Goal: Transaction & Acquisition: Purchase product/service

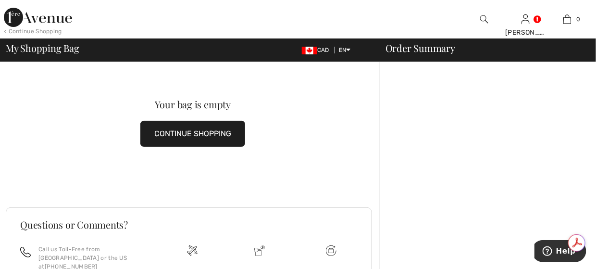
click at [20, 19] on img at bounding box center [38, 17] width 68 height 19
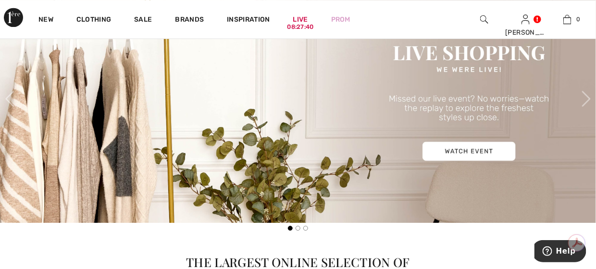
scroll to position [529, 0]
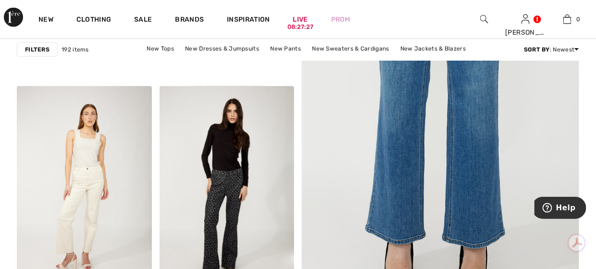
scroll to position [385, 0]
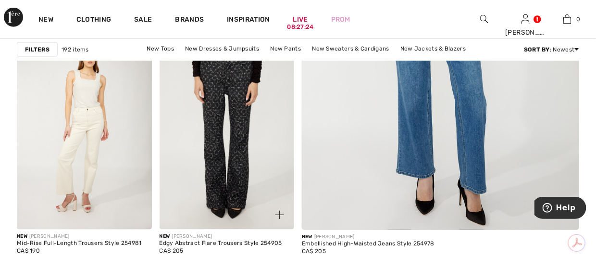
click at [220, 167] on img at bounding box center [227, 128] width 135 height 202
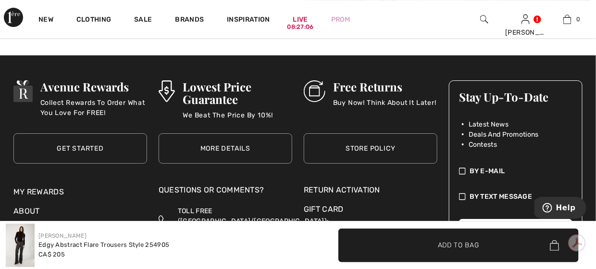
scroll to position [1010, 0]
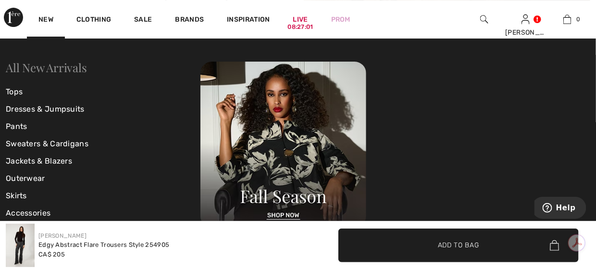
click at [33, 67] on link "All New Arrivals" at bounding box center [46, 67] width 81 height 15
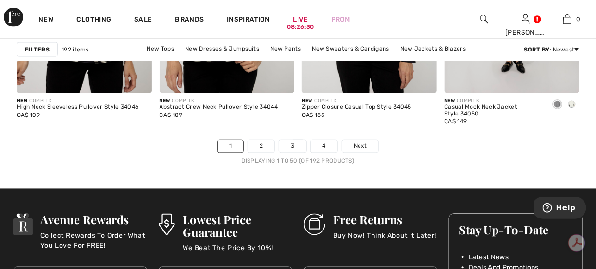
scroll to position [3895, 0]
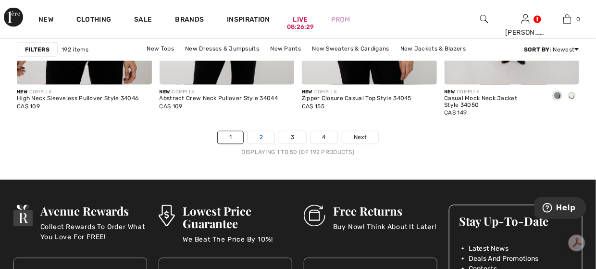
click at [265, 137] on link "2" at bounding box center [261, 137] width 26 height 13
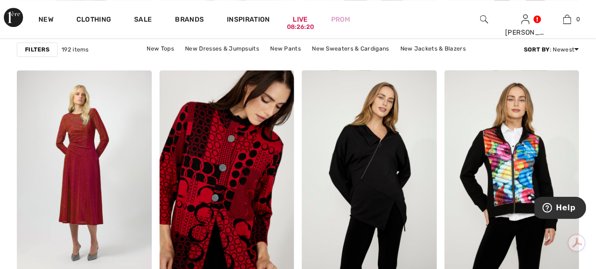
scroll to position [914, 0]
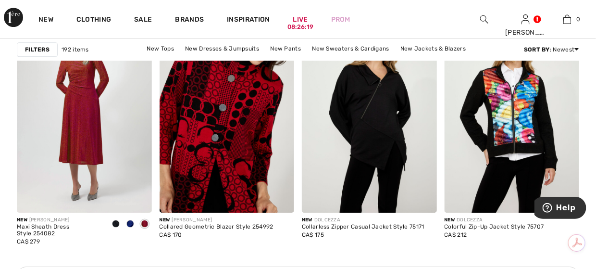
click at [264, 137] on img at bounding box center [227, 111] width 135 height 202
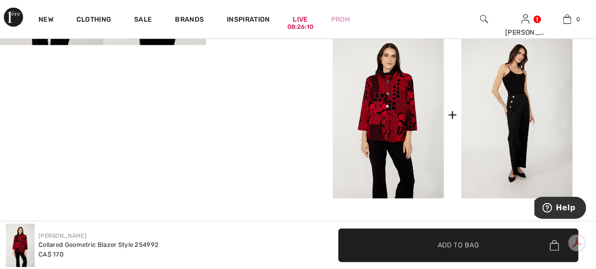
scroll to position [385, 0]
